Goal: Book appointment/travel/reservation

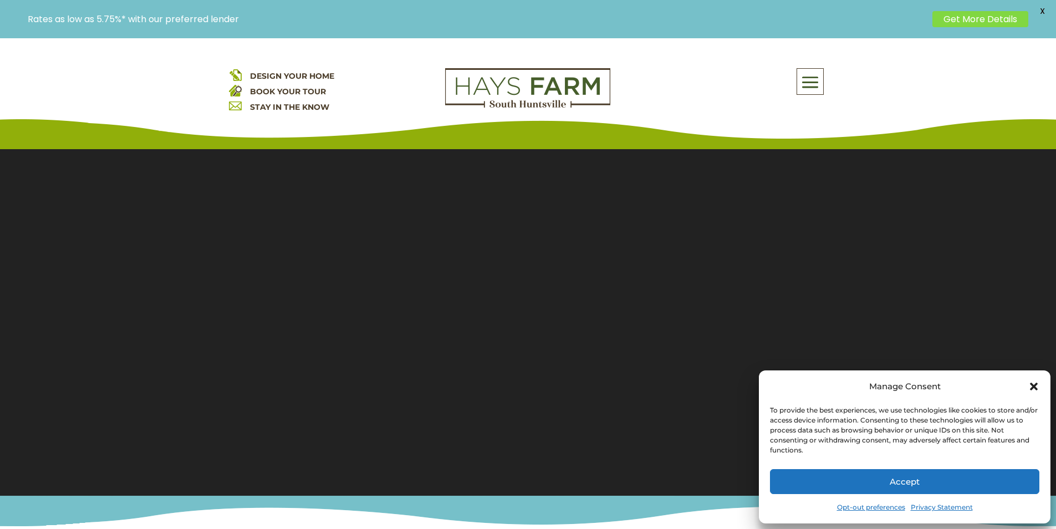
click at [946, 472] on button "Accept" at bounding box center [904, 481] width 269 height 25
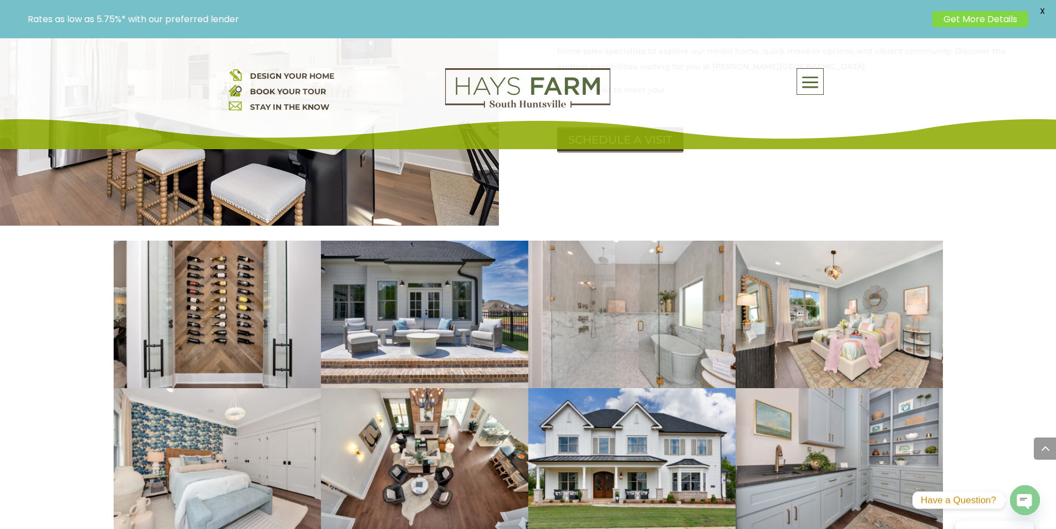
scroll to position [1497, 0]
click at [641, 90] on div "About Us Quick Move-in Homes Amenities Galleries Shops, Restaurants, & Retail M…" at bounding box center [727, 81] width 200 height 27
click at [605, 102] on img at bounding box center [527, 88] width 165 height 40
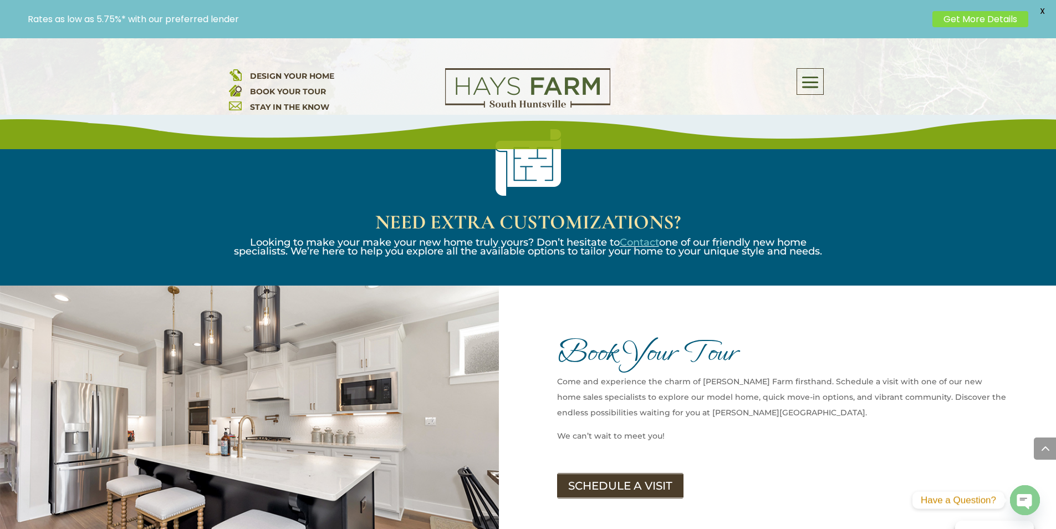
scroll to position [1219, 0]
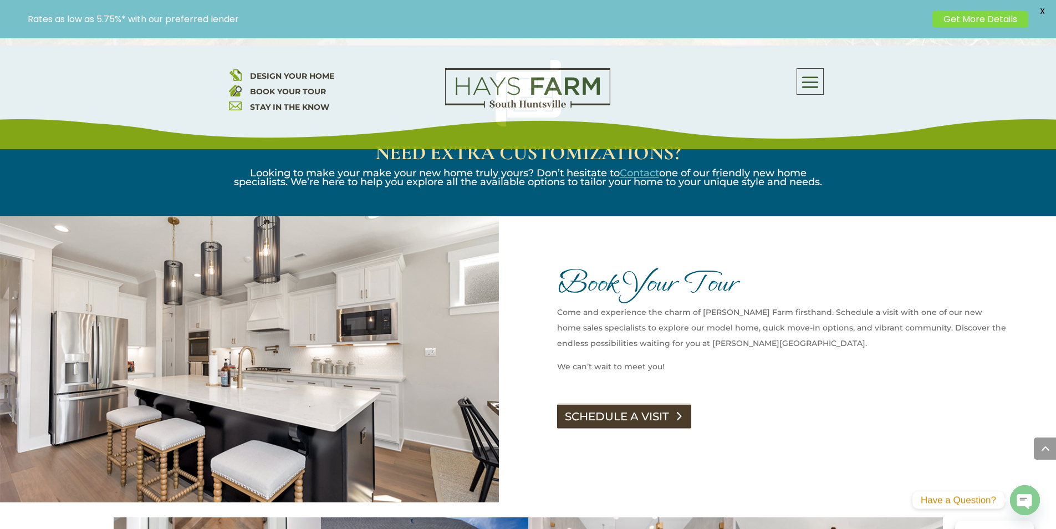
click at [563, 404] on link "SCHEDULE A VISIT" at bounding box center [624, 416] width 134 height 25
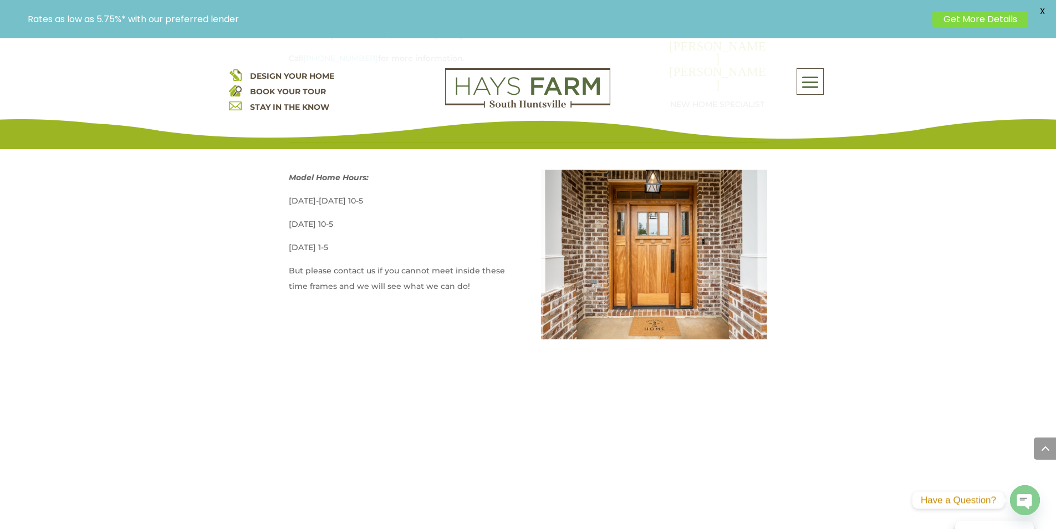
scroll to position [665, 0]
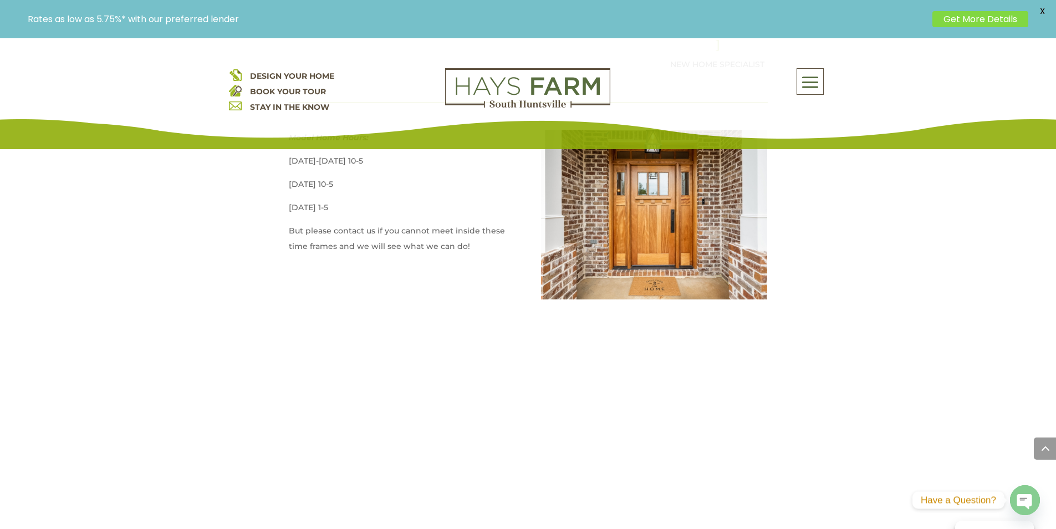
click at [345, 16] on p "Rates as low as 5.75%* with our preferred lender" at bounding box center [477, 19] width 899 height 11
click at [318, 20] on p "Rates as low as 5.75%* with our preferred lender" at bounding box center [477, 19] width 899 height 11
click at [333, 16] on p "Rates as low as 5.75%* with our preferred lender" at bounding box center [477, 19] width 899 height 11
